Goal: Find specific page/section: Find specific page/section

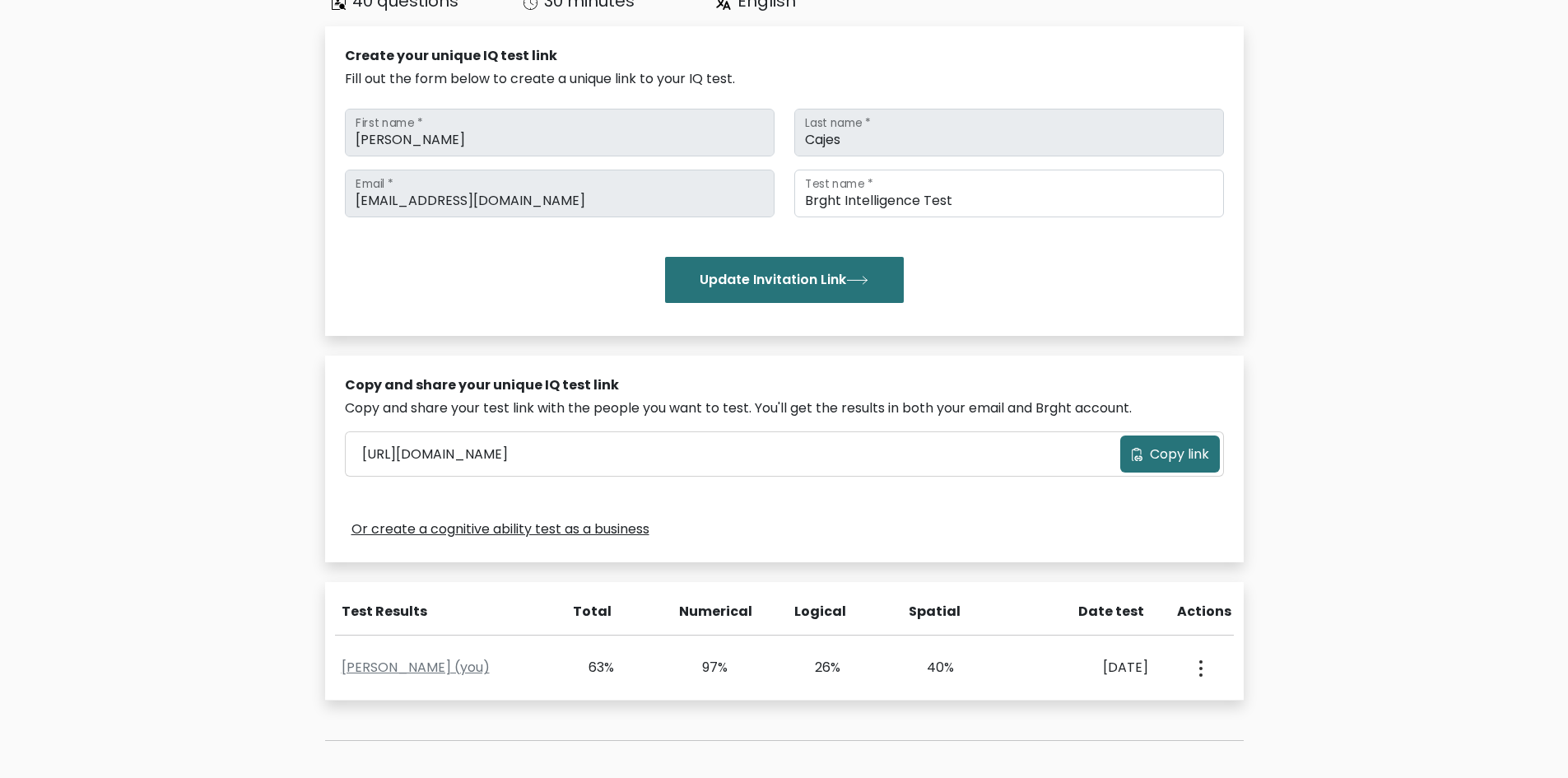
scroll to position [247, 0]
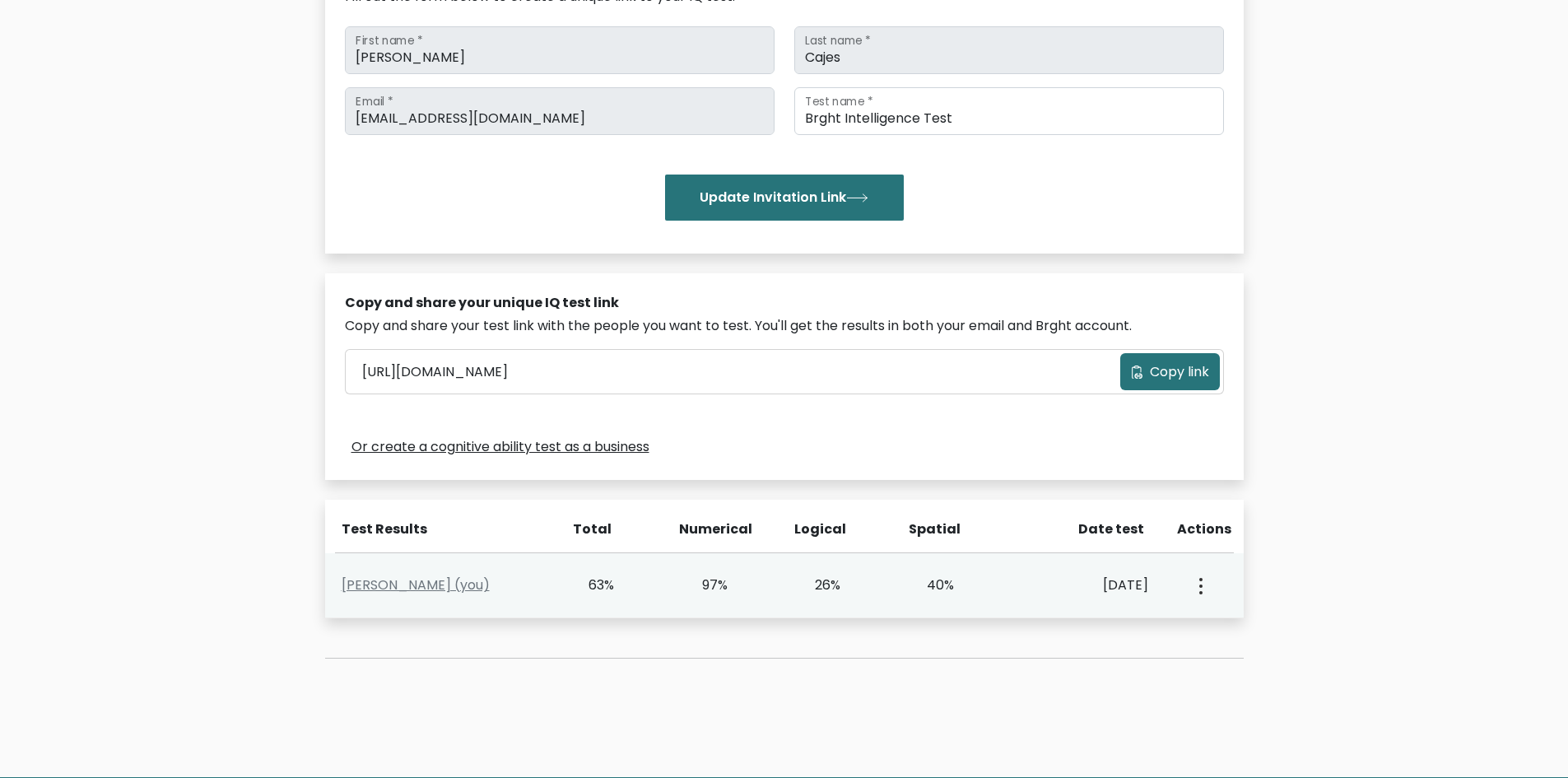
click at [500, 575] on div "Michael Cajes (you) 63% 97% 26% 40% Aug. 29, 2025 View Profile" at bounding box center [784, 586] width 919 height 65
click at [504, 585] on div "Michael Cajes (you)" at bounding box center [444, 585] width 226 height 20
click at [1199, 583] on icon "button" at bounding box center [1201, 586] width 3 height 16
click at [1223, 638] on link "View Profile" at bounding box center [1258, 633] width 130 height 27
